Goal: Task Accomplishment & Management: Manage account settings

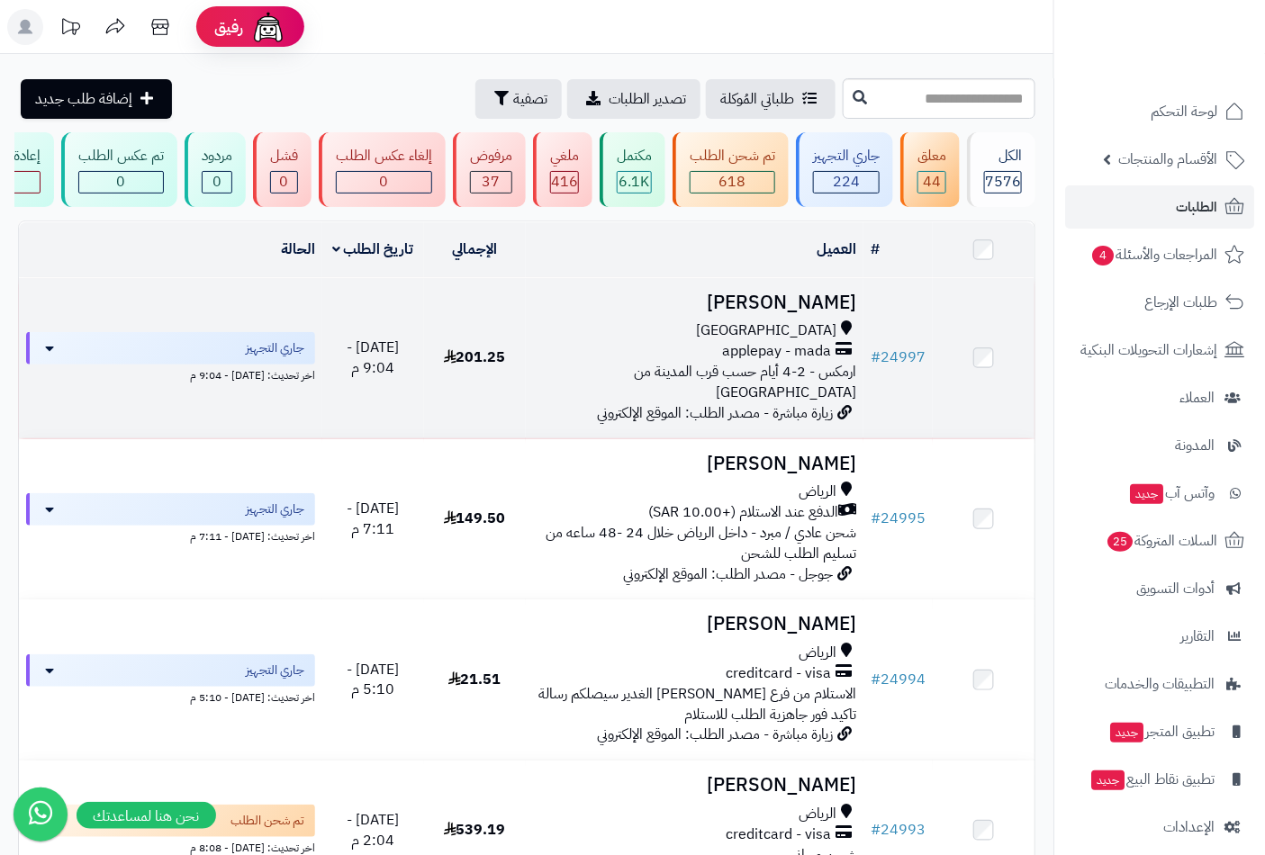
click at [801, 311] on h3 "[PERSON_NAME]" at bounding box center [695, 303] width 324 height 21
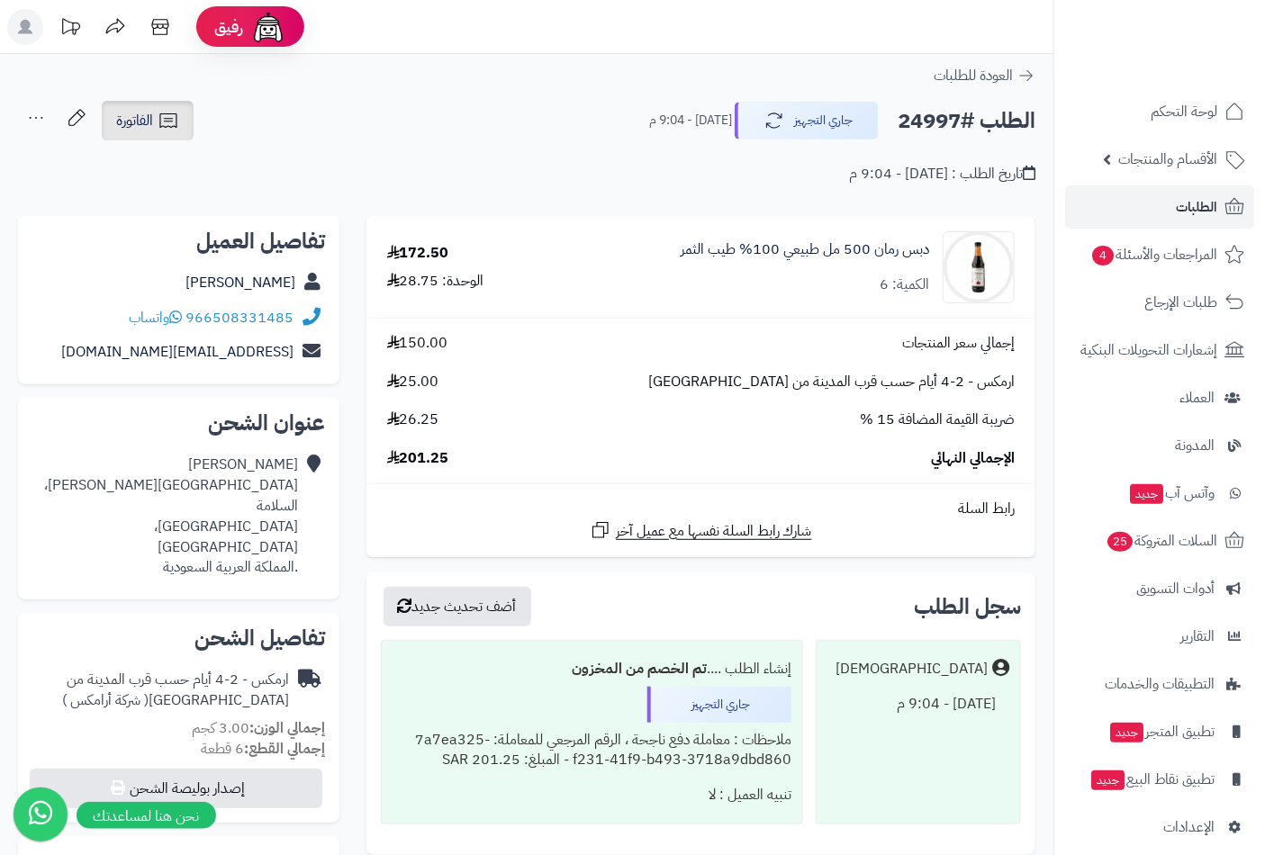
click at [149, 131] on span "الفاتورة" at bounding box center [134, 121] width 37 height 22
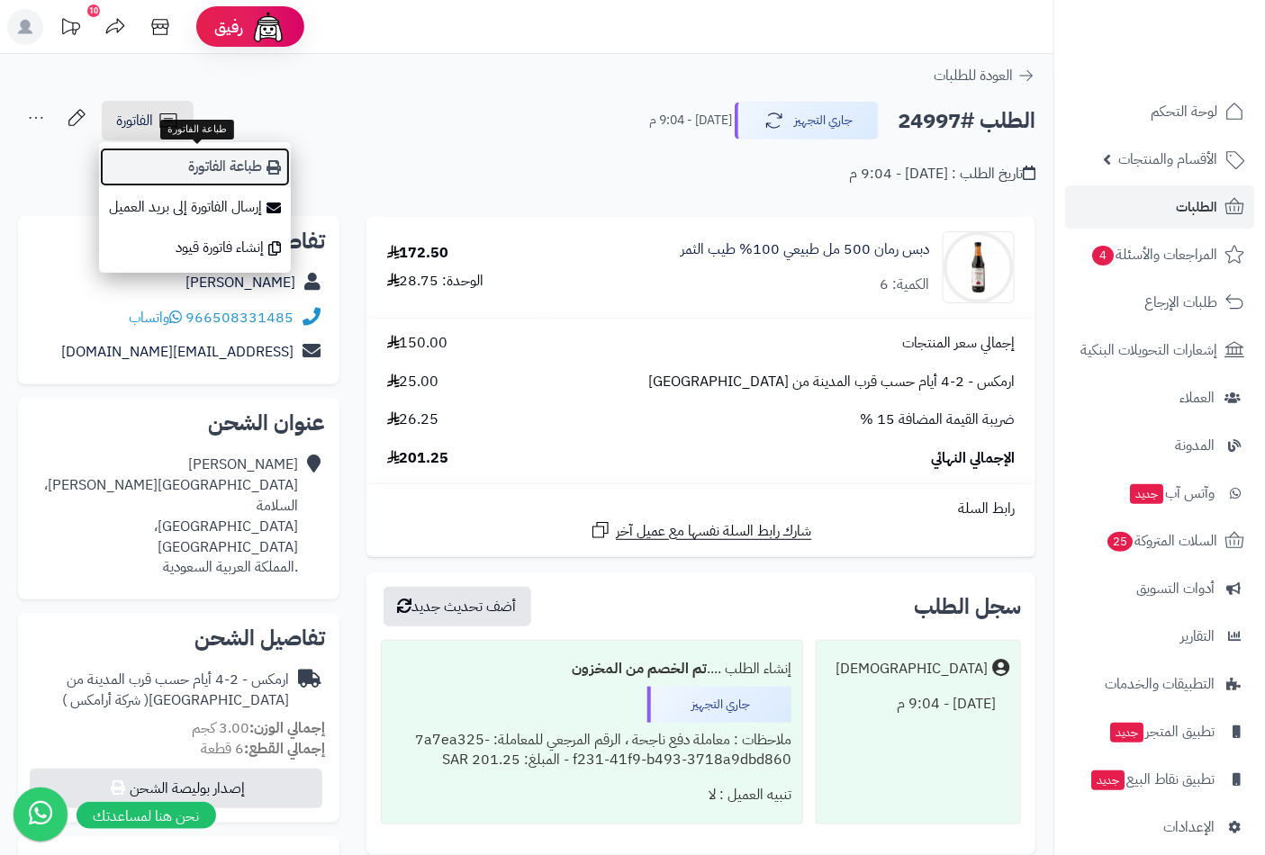
click at [205, 176] on link "طباعة الفاتورة" at bounding box center [195, 167] width 192 height 41
